Goal: Task Accomplishment & Management: Manage account settings

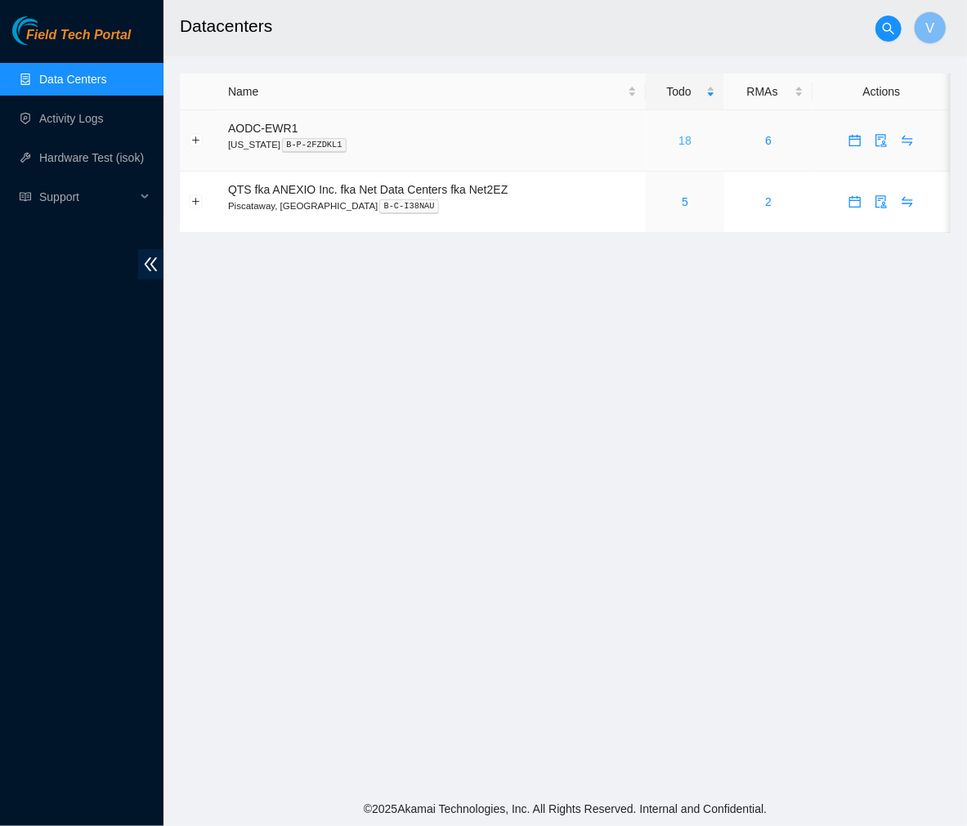
click at [683, 134] on link "18" at bounding box center [684, 140] width 13 height 13
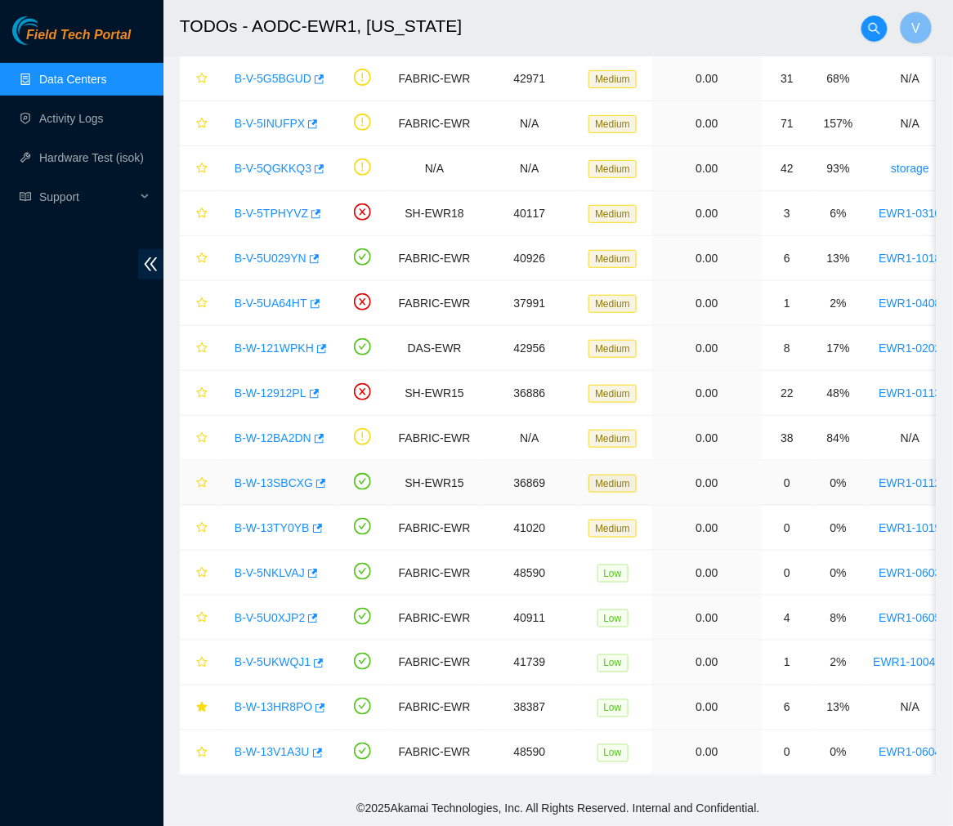
click at [276, 476] on link "B-W-13SBCXG" at bounding box center [273, 482] width 78 height 13
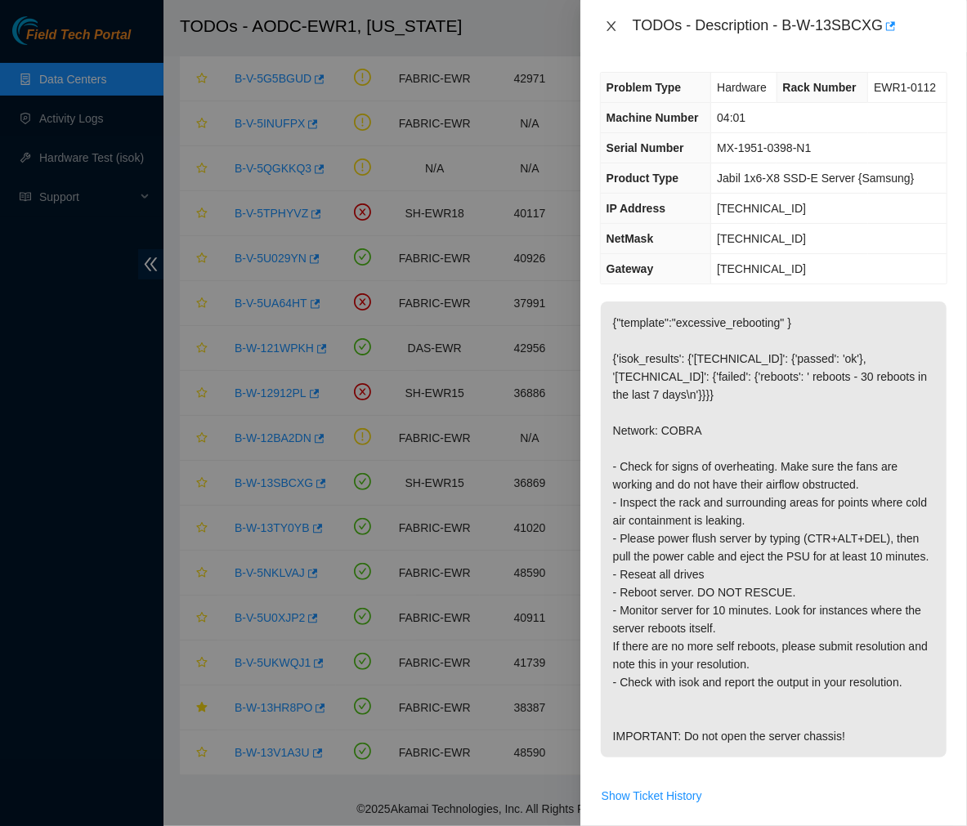
click at [608, 25] on icon "close" at bounding box center [611, 26] width 13 height 13
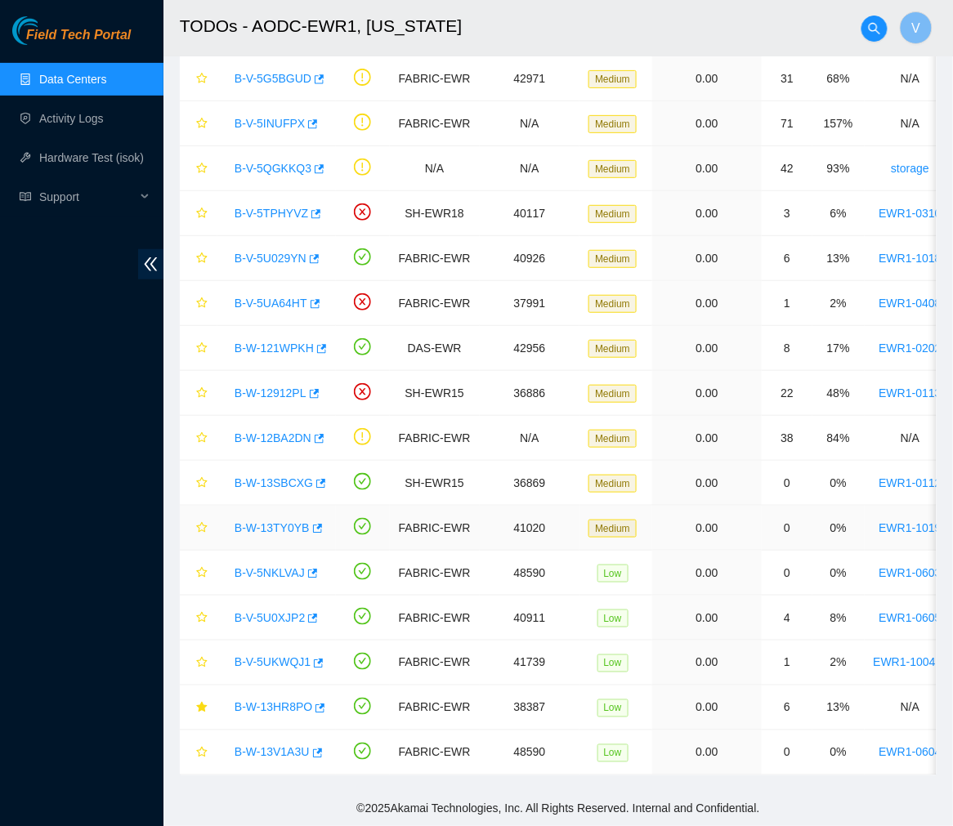
click at [278, 521] on link "B-W-13TY0YB" at bounding box center [271, 527] width 75 height 13
